Goal: Find specific page/section: Find specific page/section

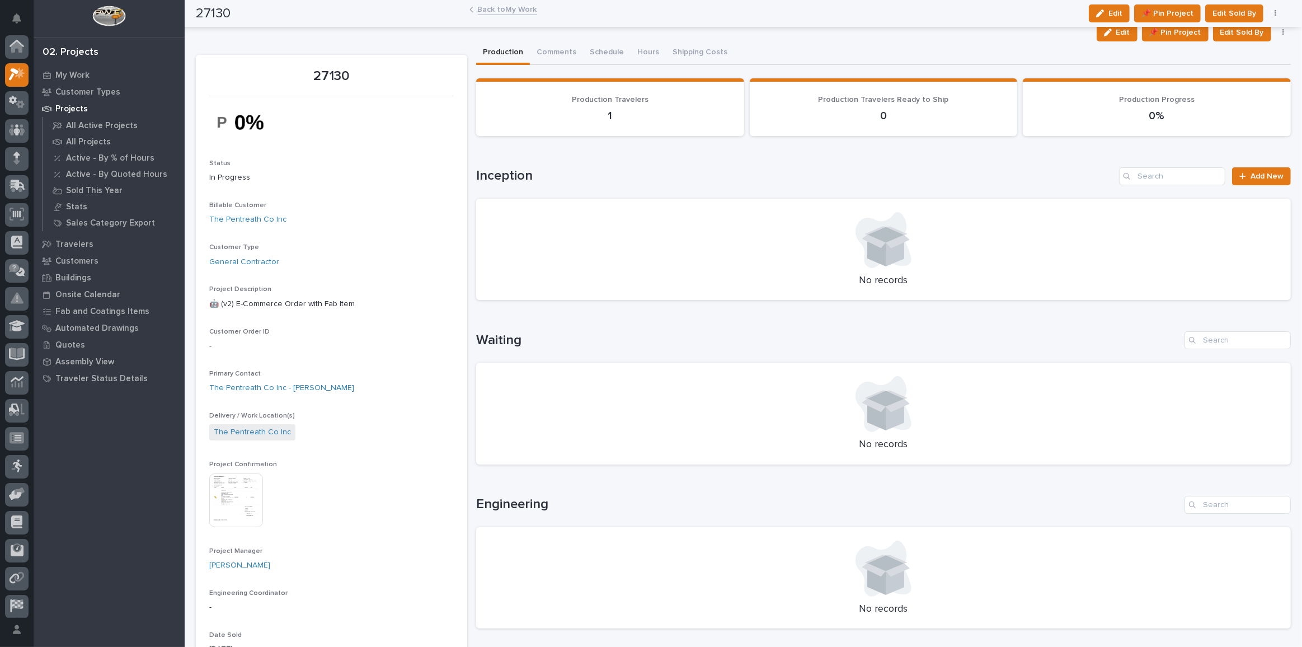
scroll to position [27, 0]
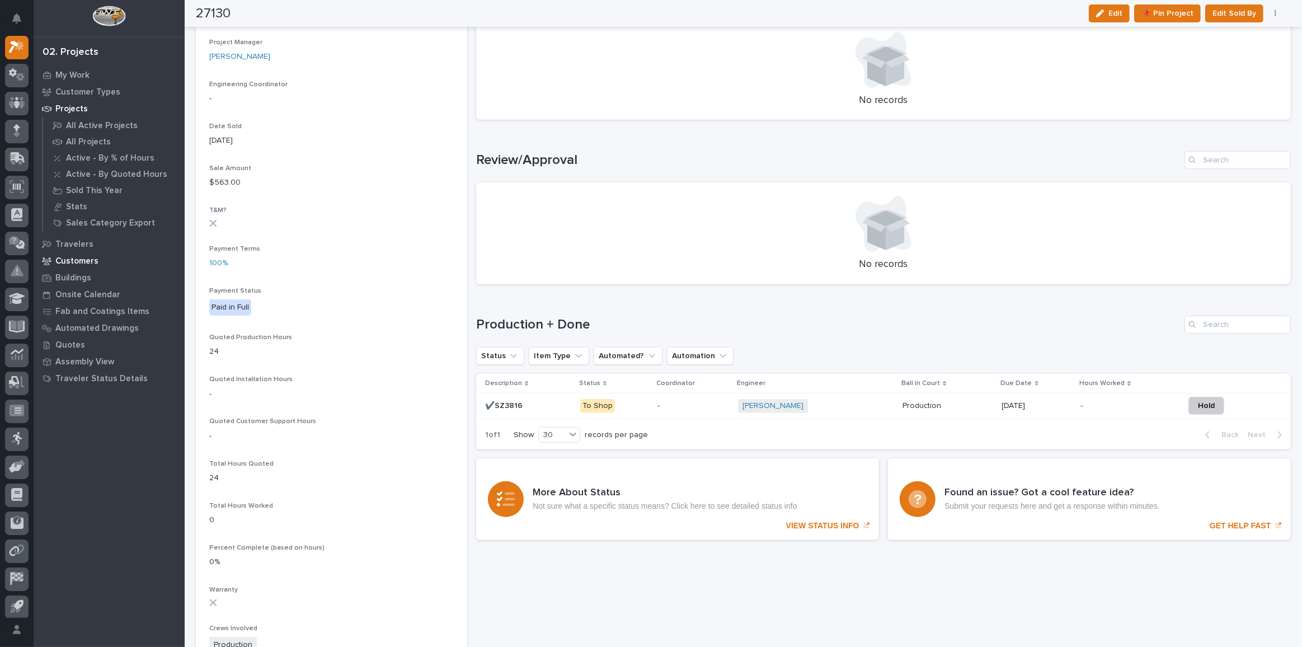
click at [79, 265] on p "Customers" at bounding box center [76, 261] width 43 height 10
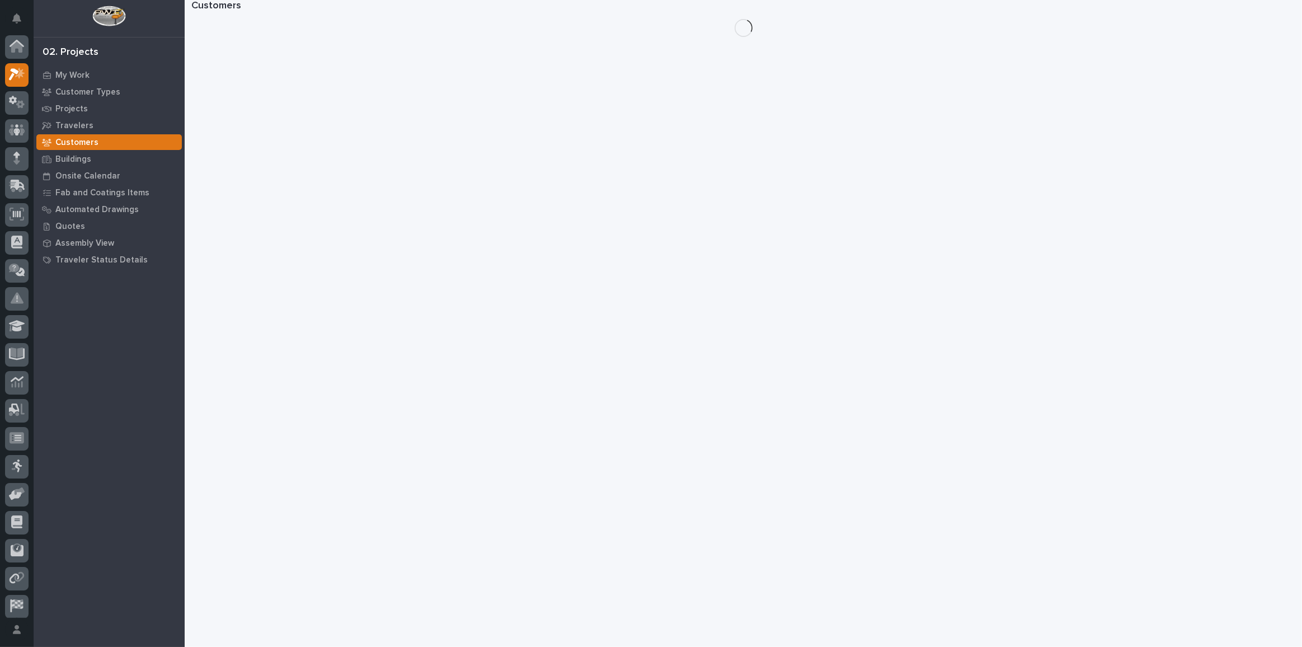
scroll to position [27, 0]
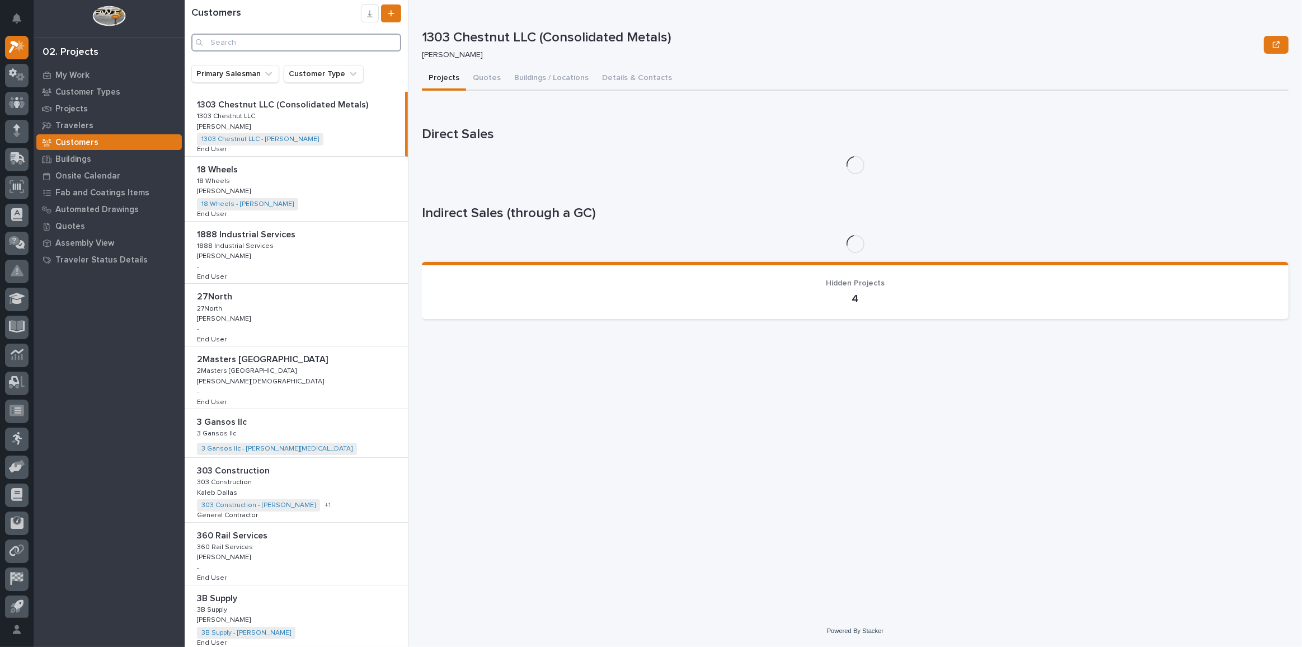
click at [301, 46] on input "Search" at bounding box center [296, 43] width 210 height 18
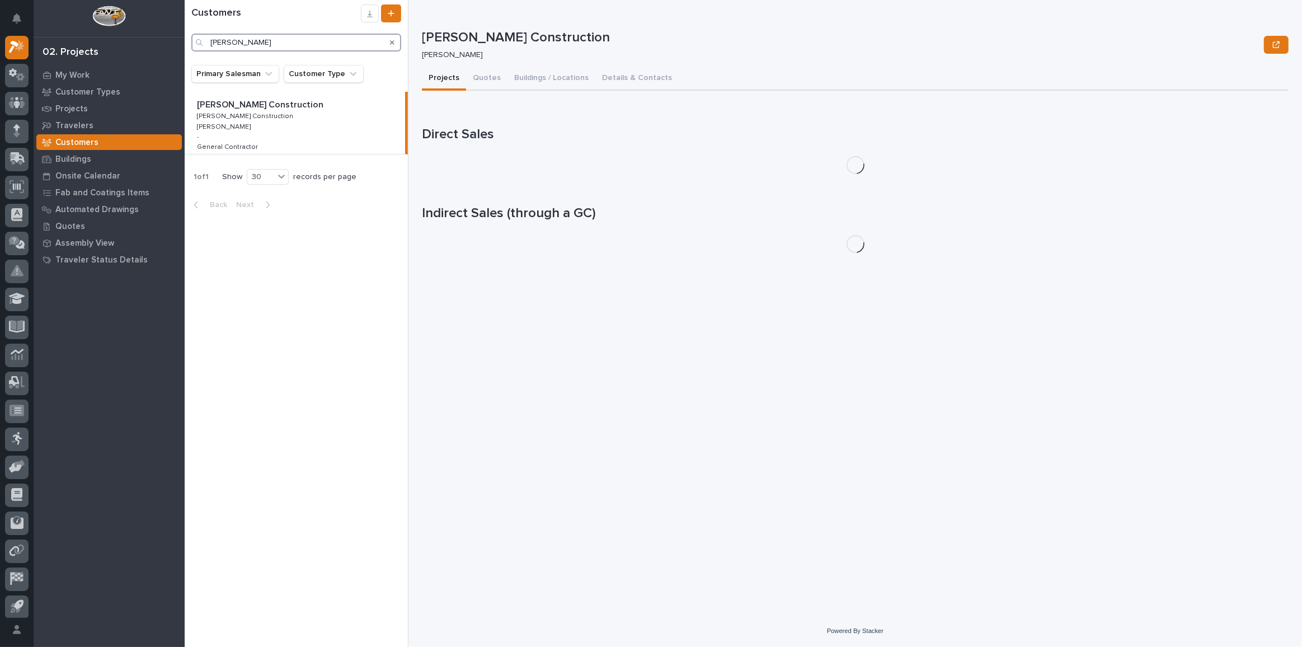
type input "john mast"
click at [282, 107] on p "John Mast Construction" at bounding box center [261, 103] width 129 height 13
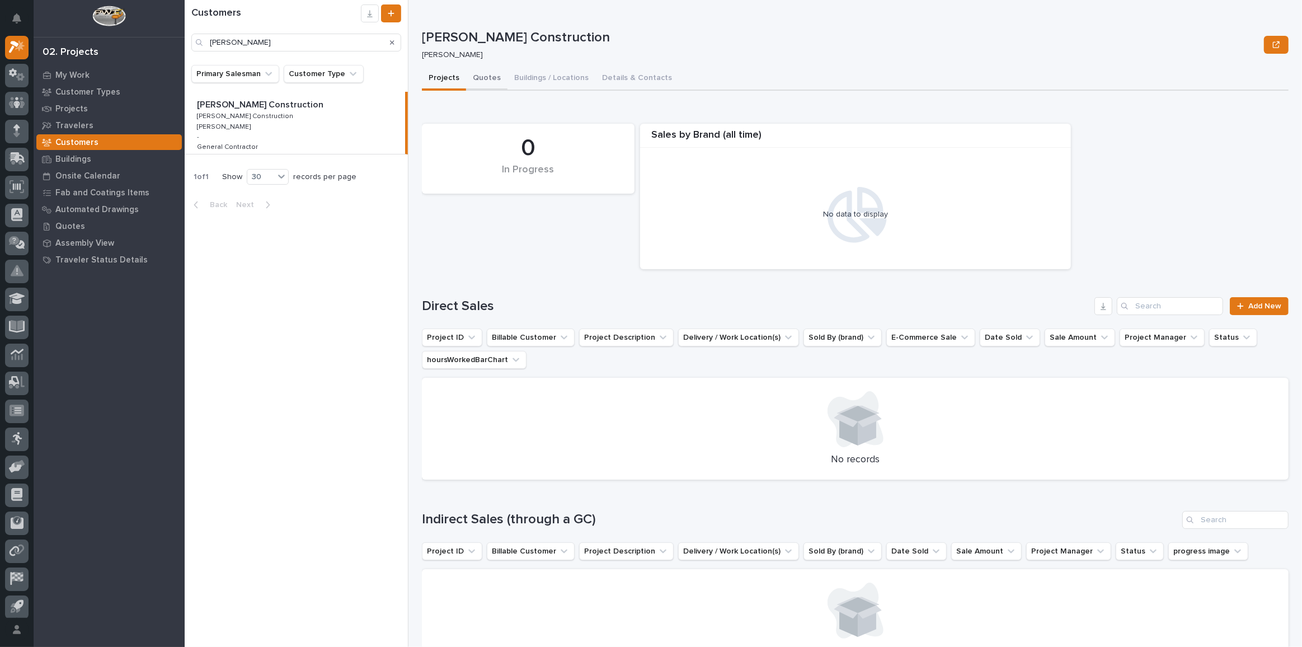
click at [469, 78] on button "Quotes" at bounding box center [486, 78] width 41 height 23
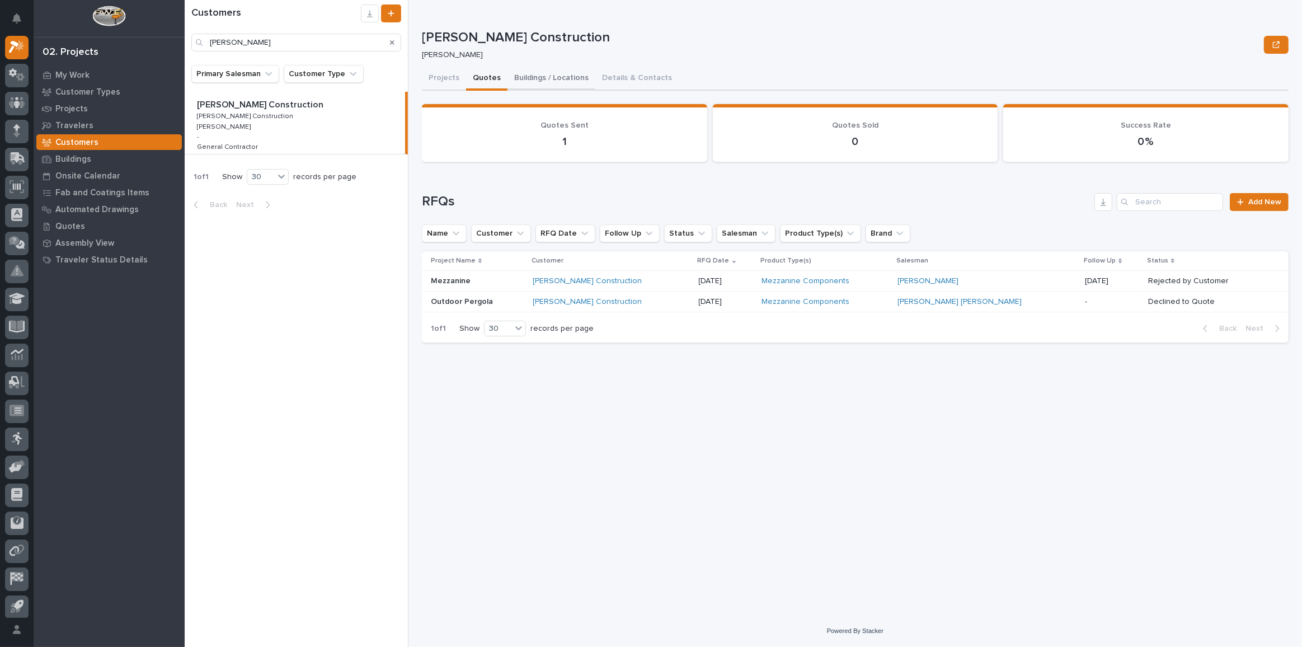
click at [538, 74] on button "Buildings / Locations" at bounding box center [551, 78] width 88 height 23
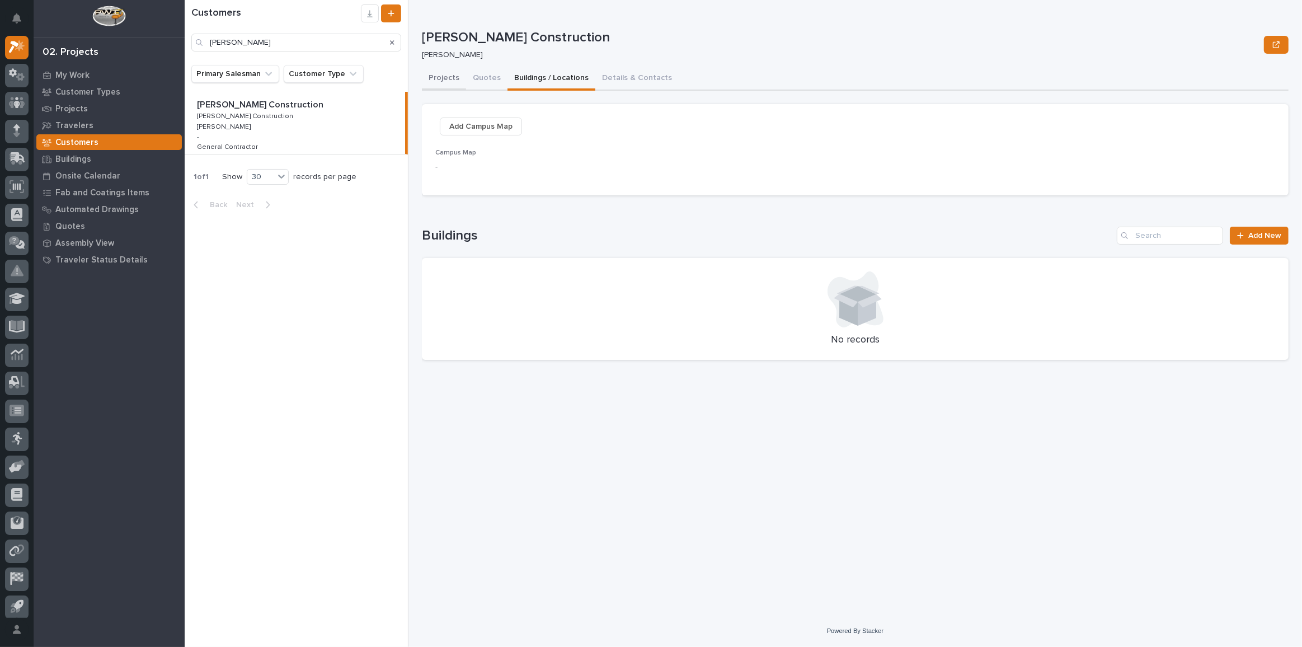
click at [453, 73] on button "Projects" at bounding box center [444, 78] width 44 height 23
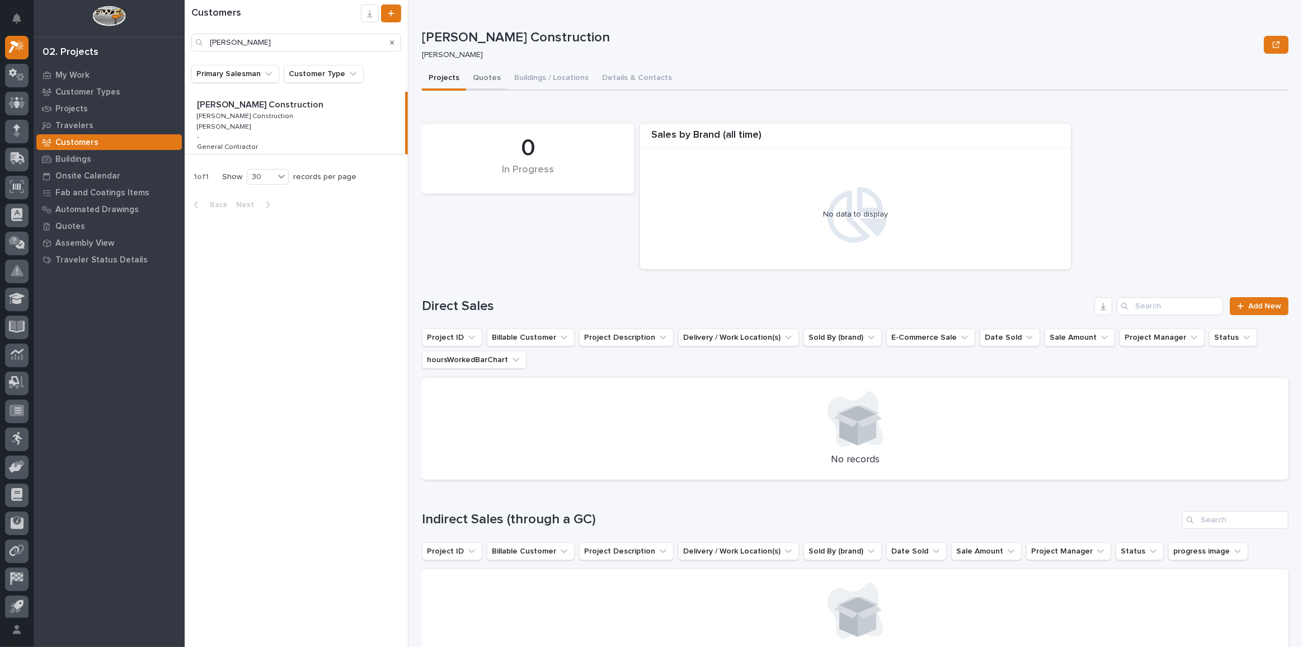
click at [486, 81] on button "Quotes" at bounding box center [486, 78] width 41 height 23
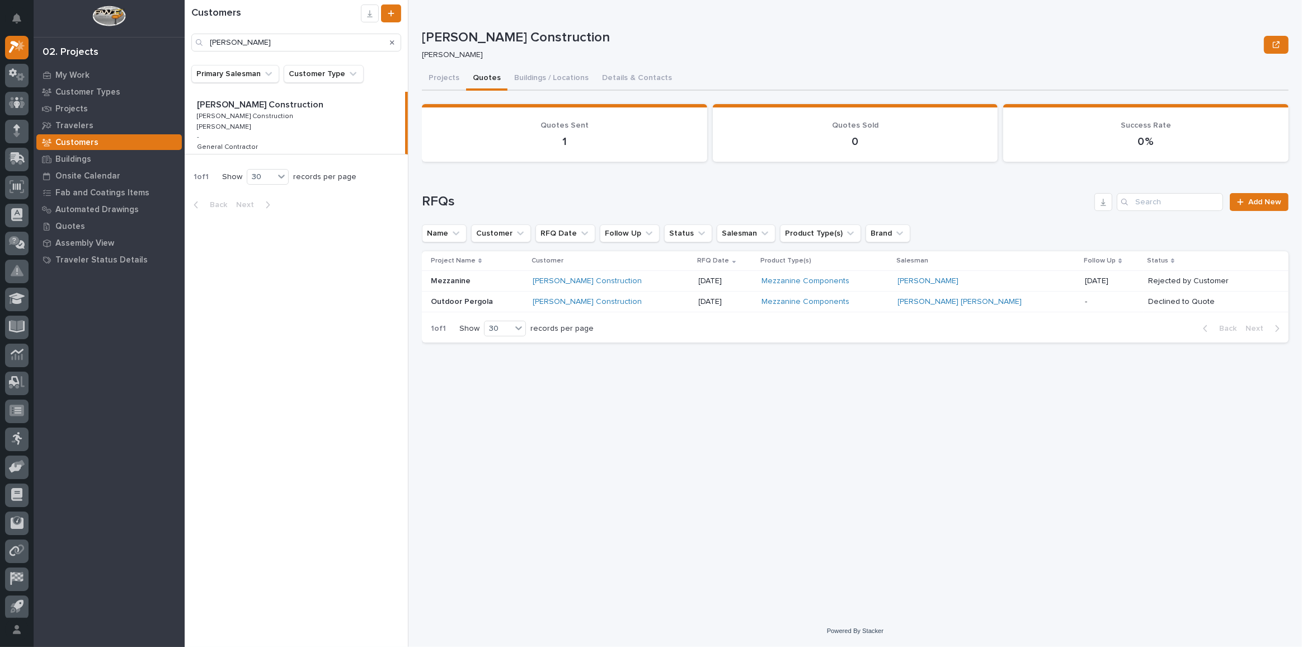
click at [885, 286] on div "Mezzanine Components" at bounding box center [824, 281] width 127 height 18
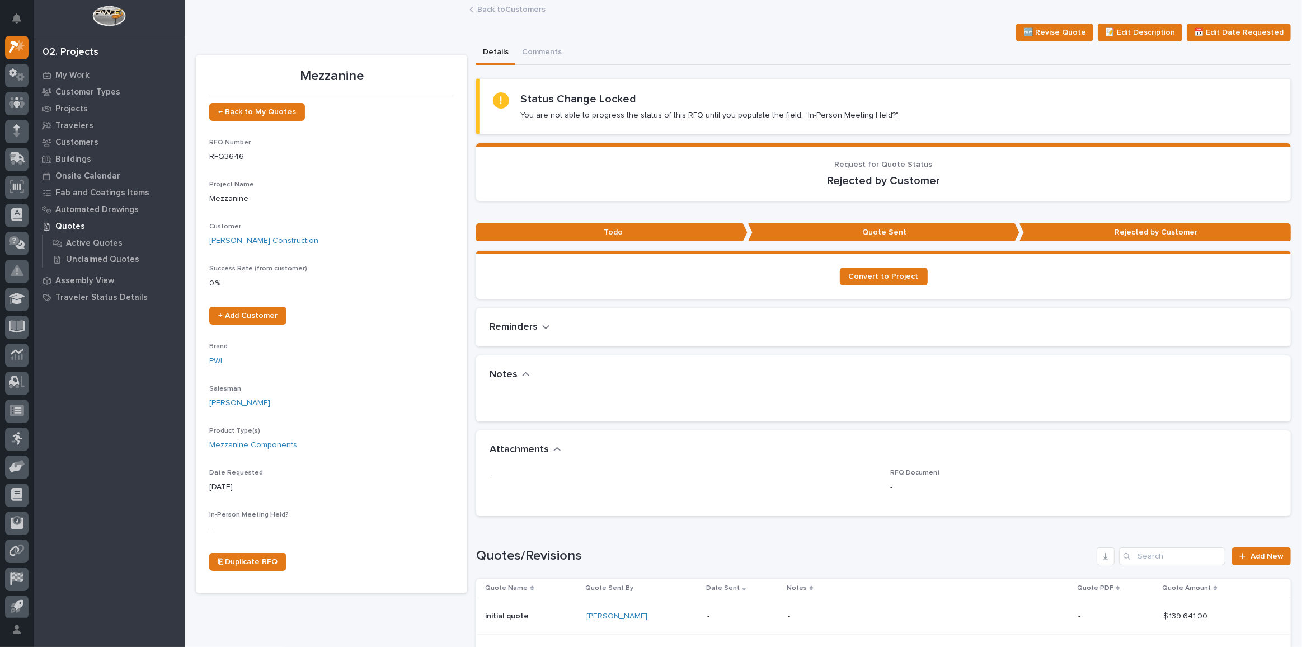
click at [522, 7] on link "Back to Customers" at bounding box center [512, 8] width 68 height 13
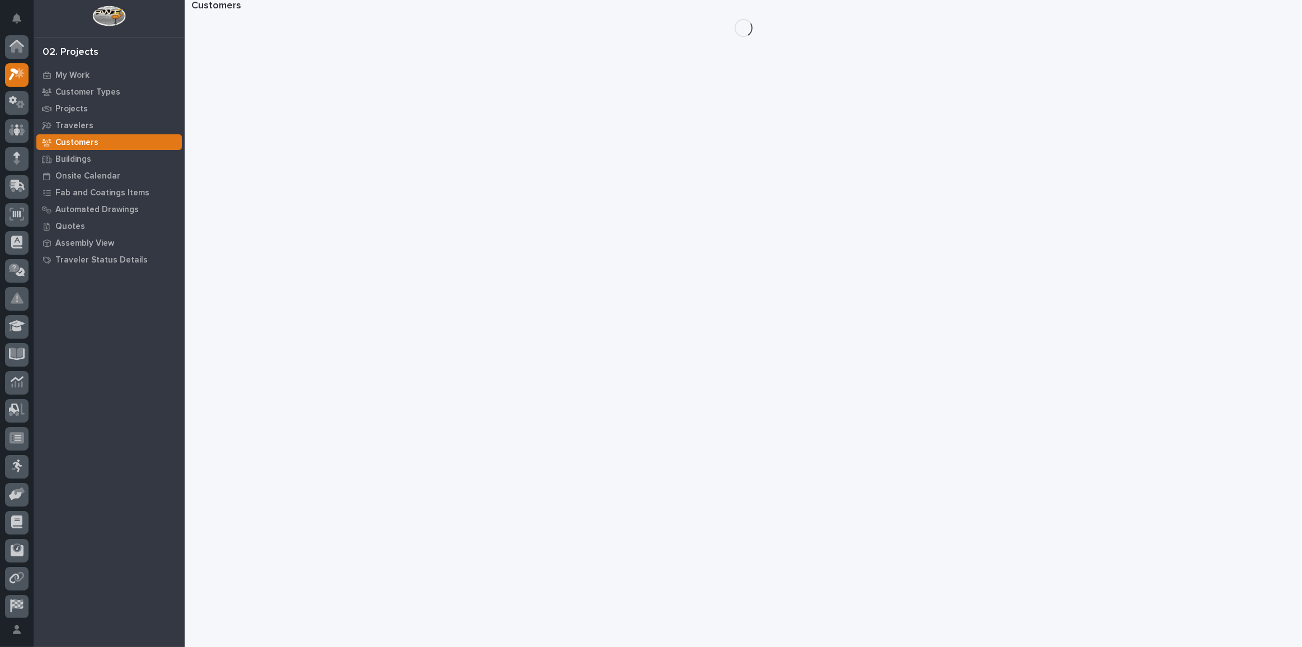
scroll to position [30, 0]
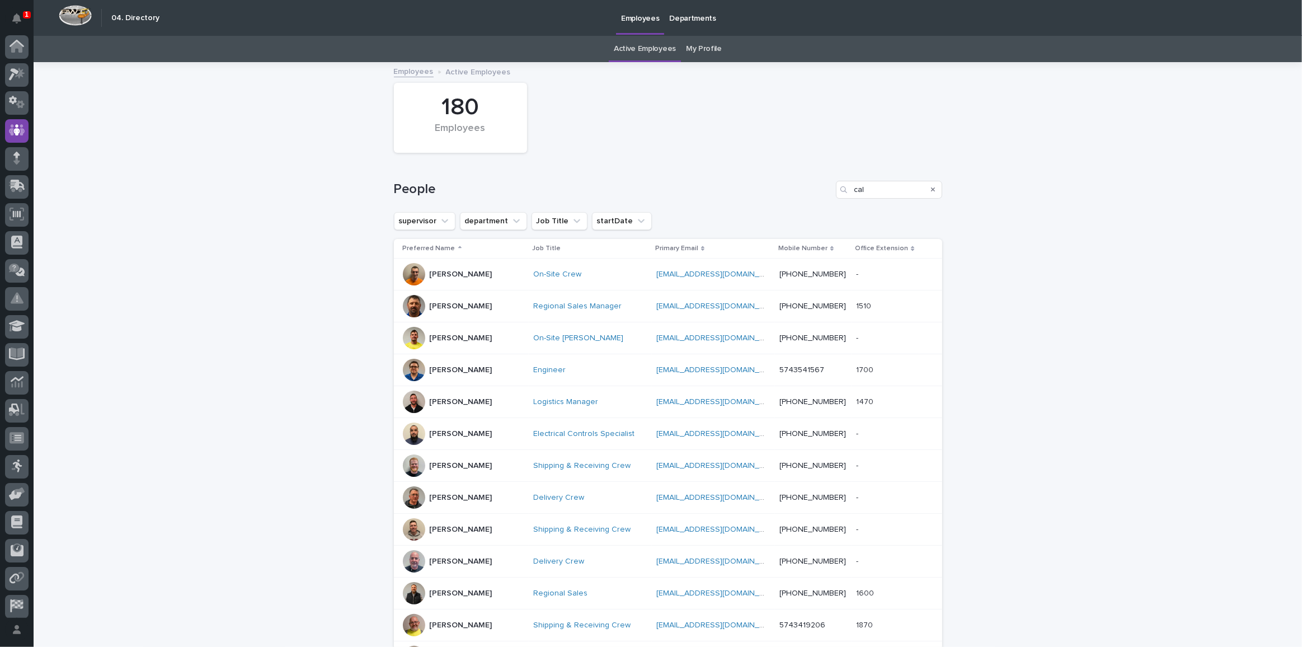
scroll to position [33, 0]
